Goal: Participate in discussion: Engage in conversation with other users on a specific topic

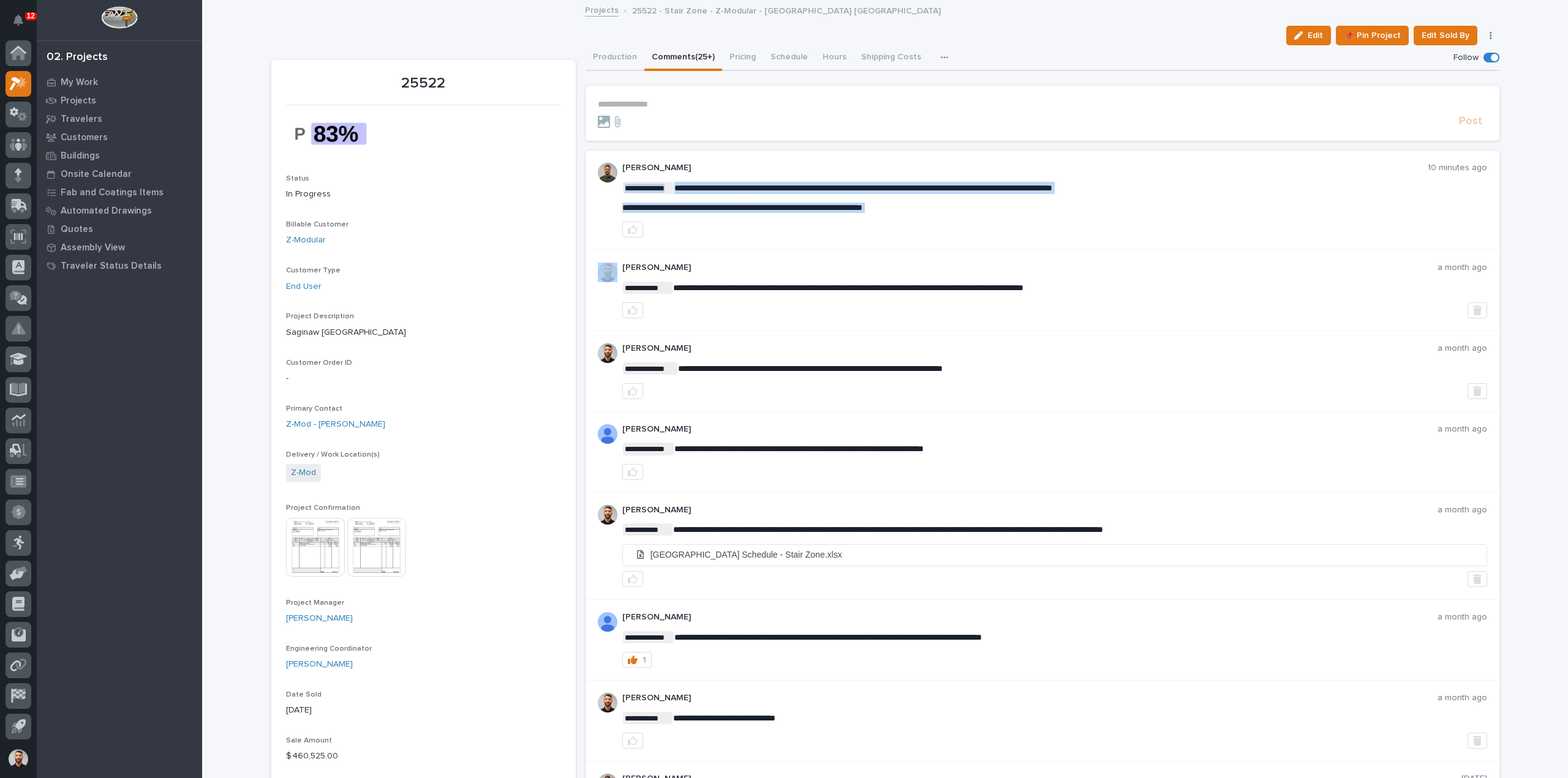
copy div "**********"
click at [667, 103] on p "**********" at bounding box center [1042, 104] width 889 height 10
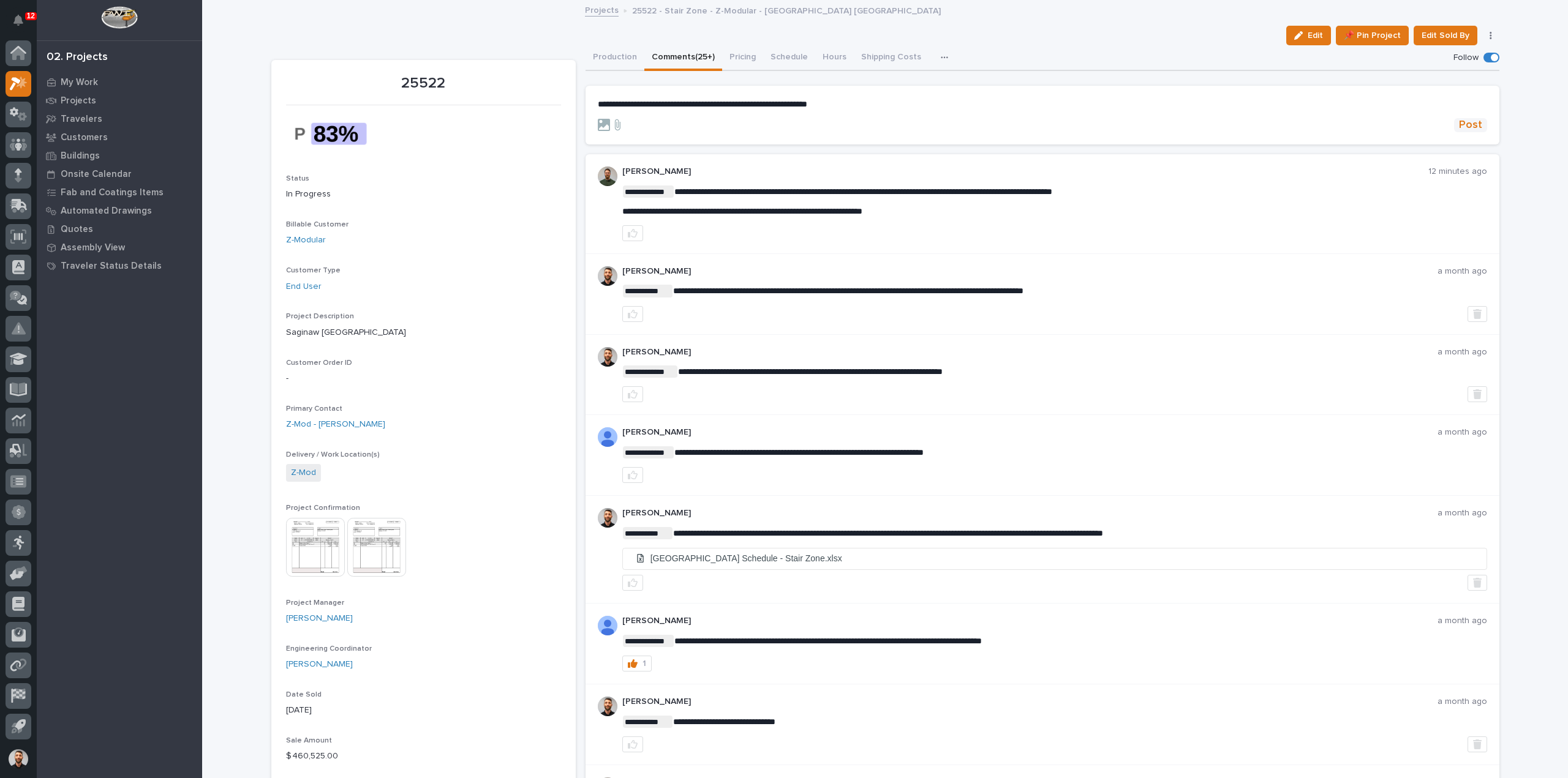
click at [1465, 126] on span "Post" at bounding box center [1470, 125] width 23 height 14
